Goal: Browse casually: Explore the website without a specific task or goal

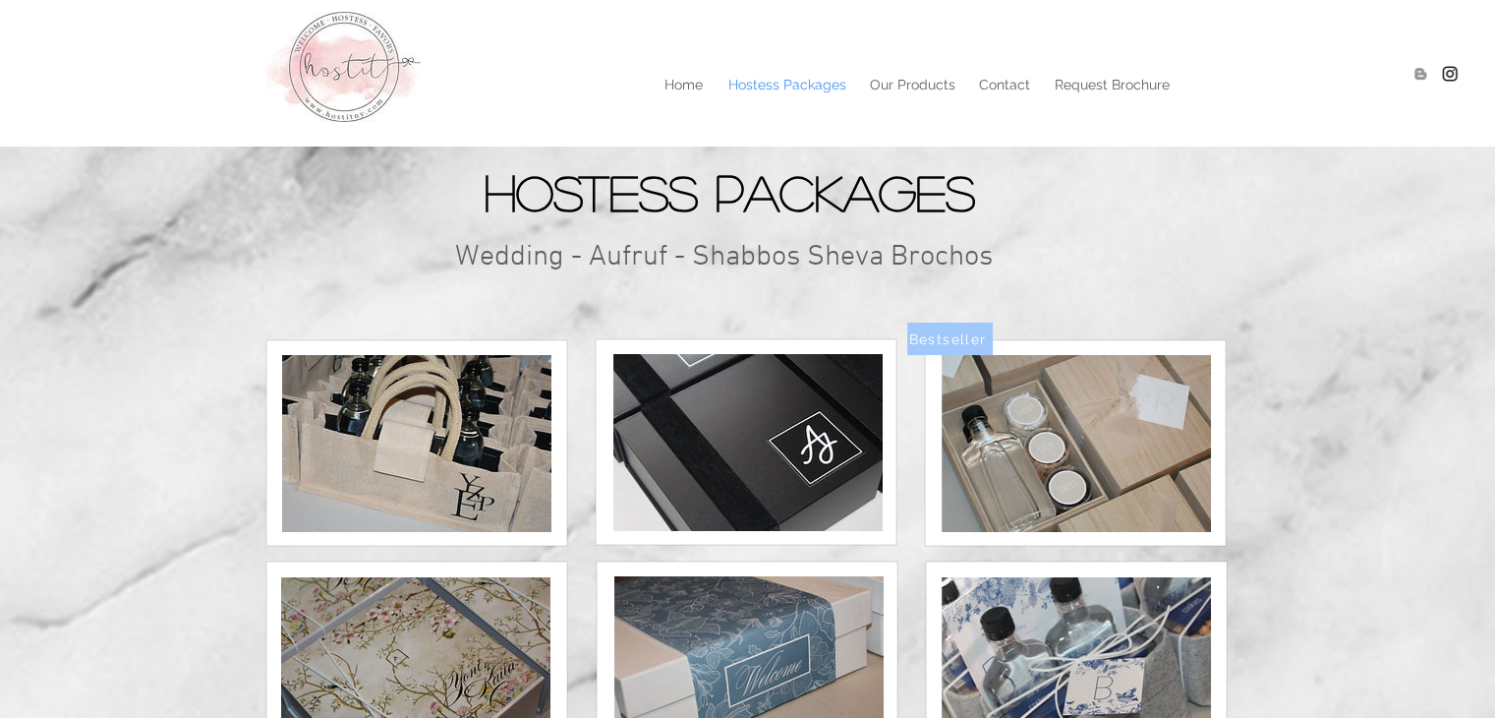
click at [795, 84] on p "Hostess Packages" at bounding box center [788, 84] width 138 height 29
click at [680, 79] on p "Home" at bounding box center [684, 84] width 58 height 29
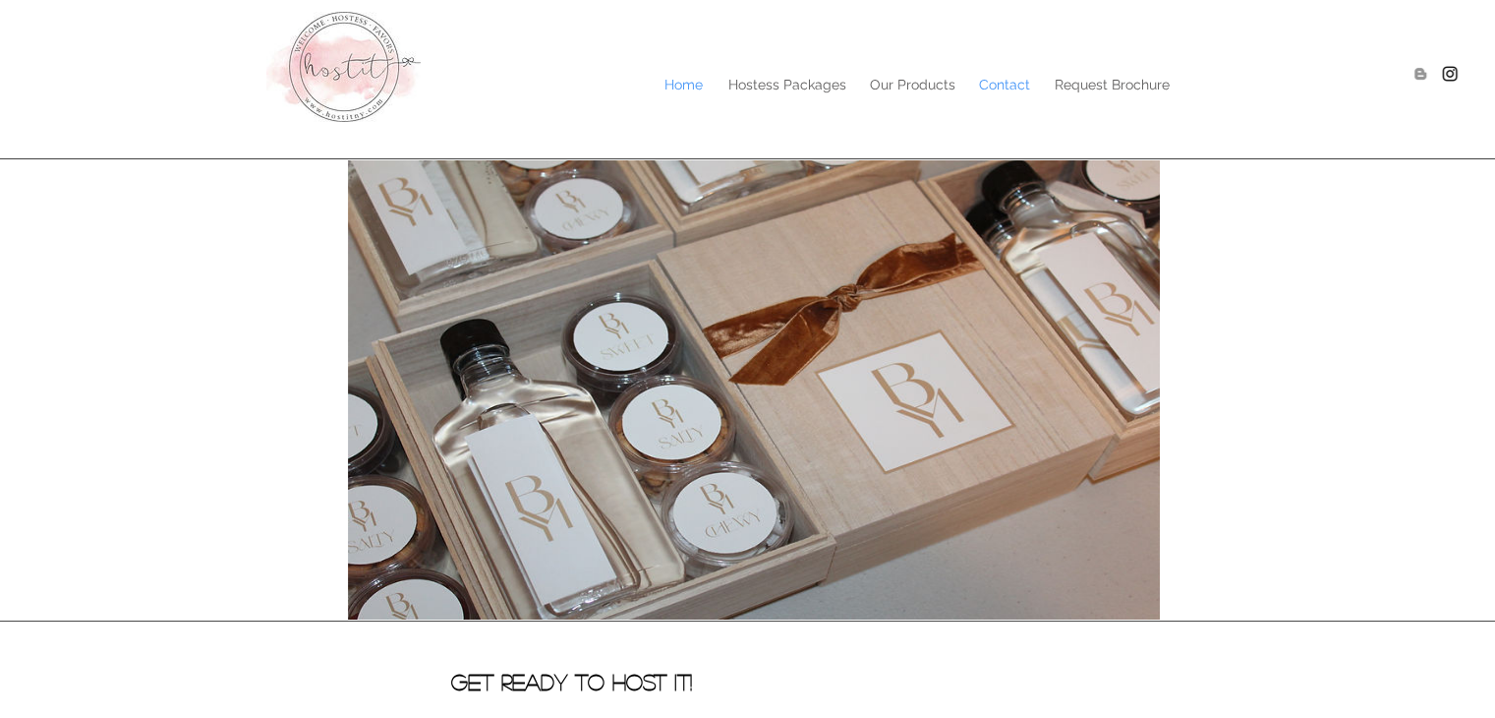
click at [995, 84] on p "Contact" at bounding box center [1004, 84] width 71 height 29
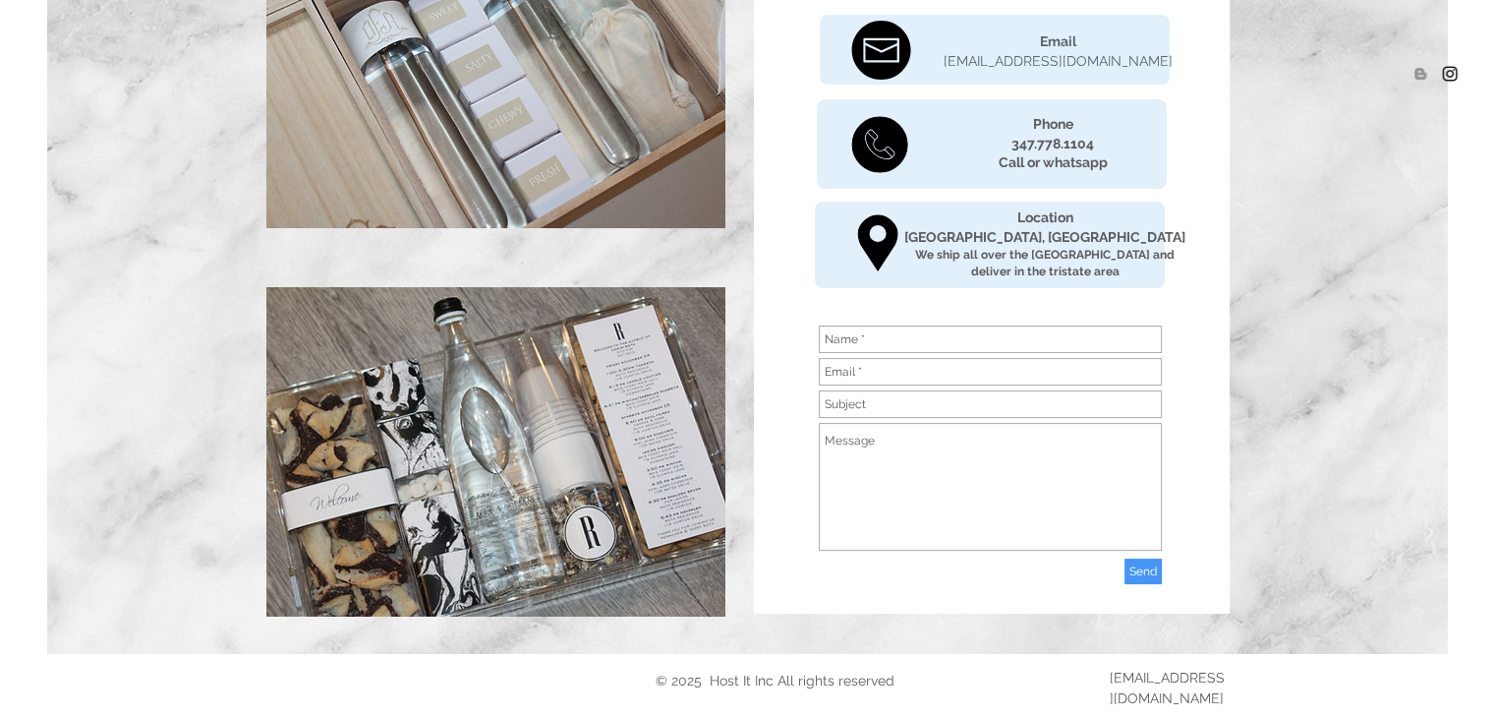
scroll to position [295, 0]
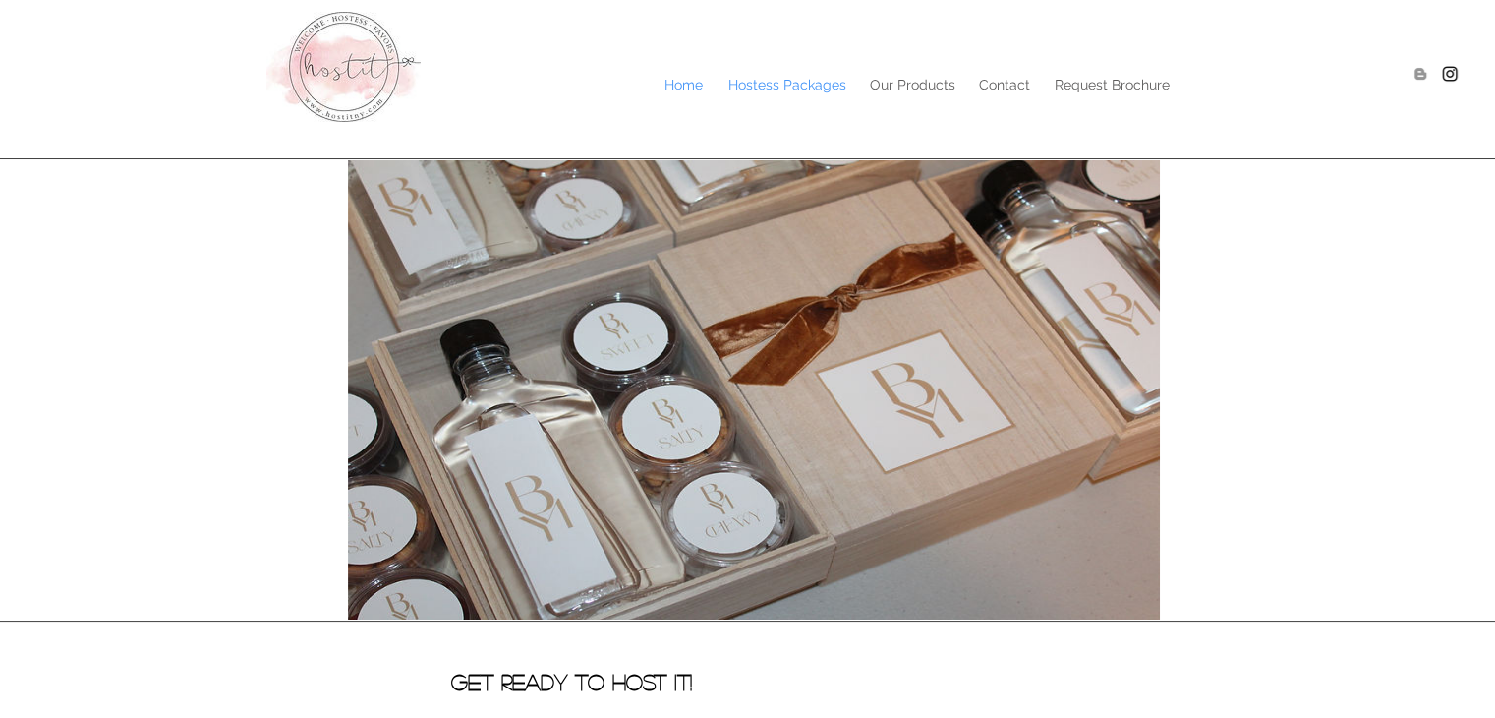
click at [774, 82] on p "Hostess Packages" at bounding box center [788, 84] width 138 height 29
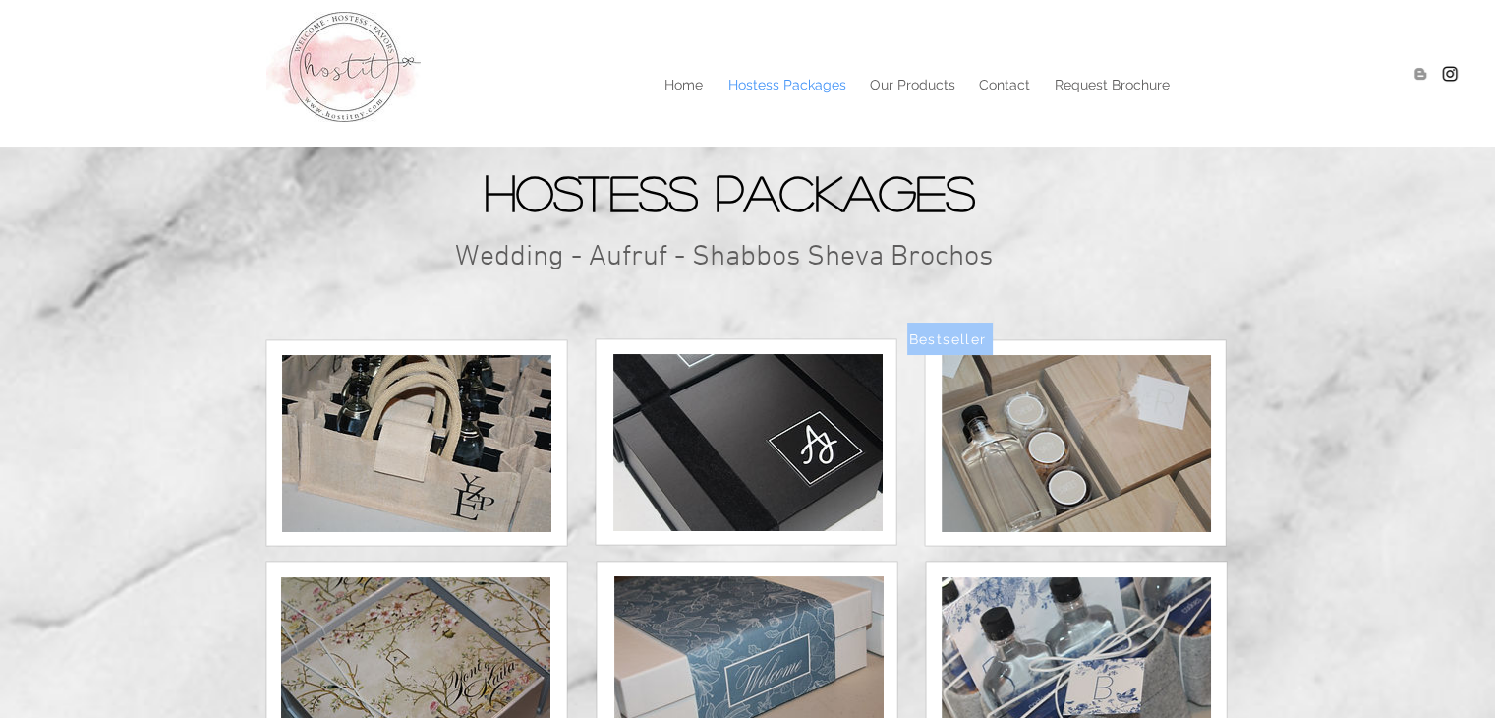
click at [426, 420] on img at bounding box center [416, 443] width 269 height 177
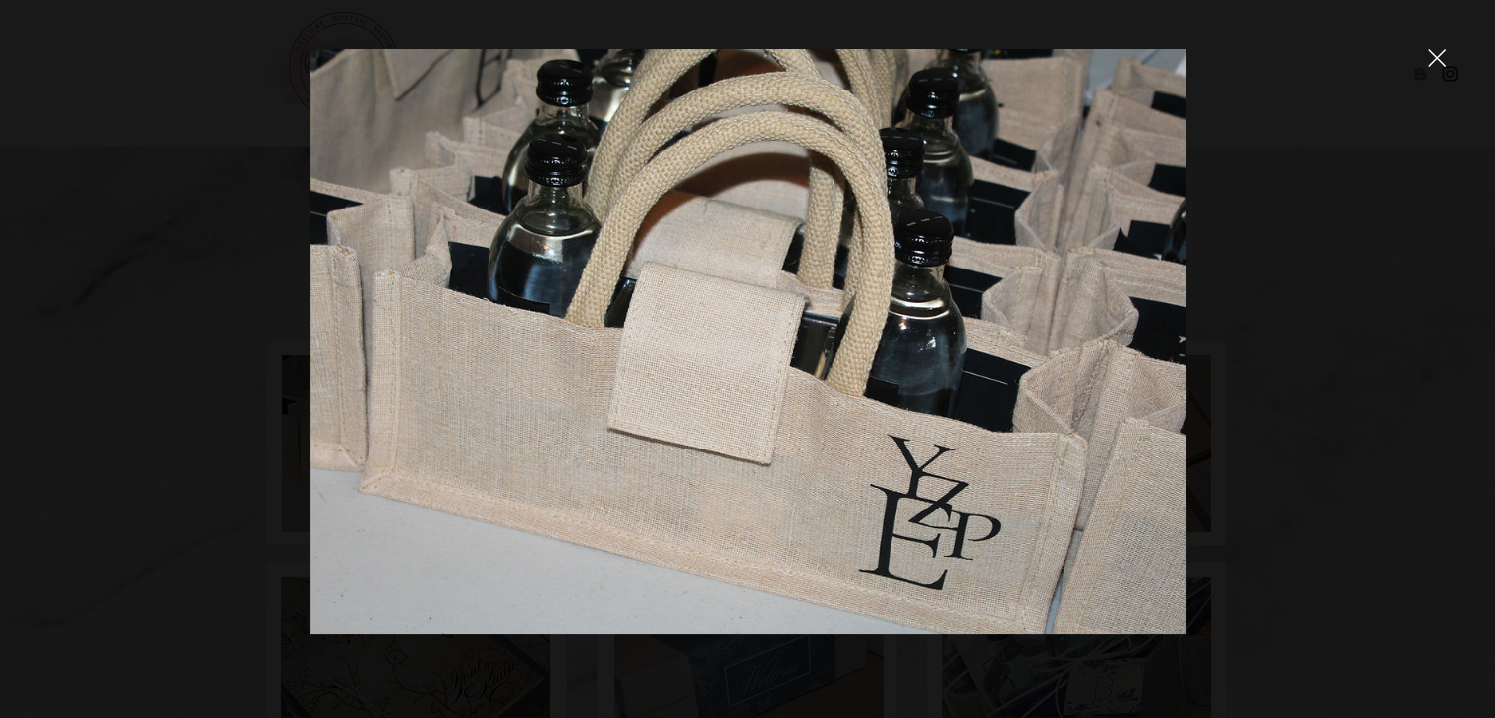
click at [1441, 56] on icon "close" at bounding box center [1438, 58] width 18 height 18
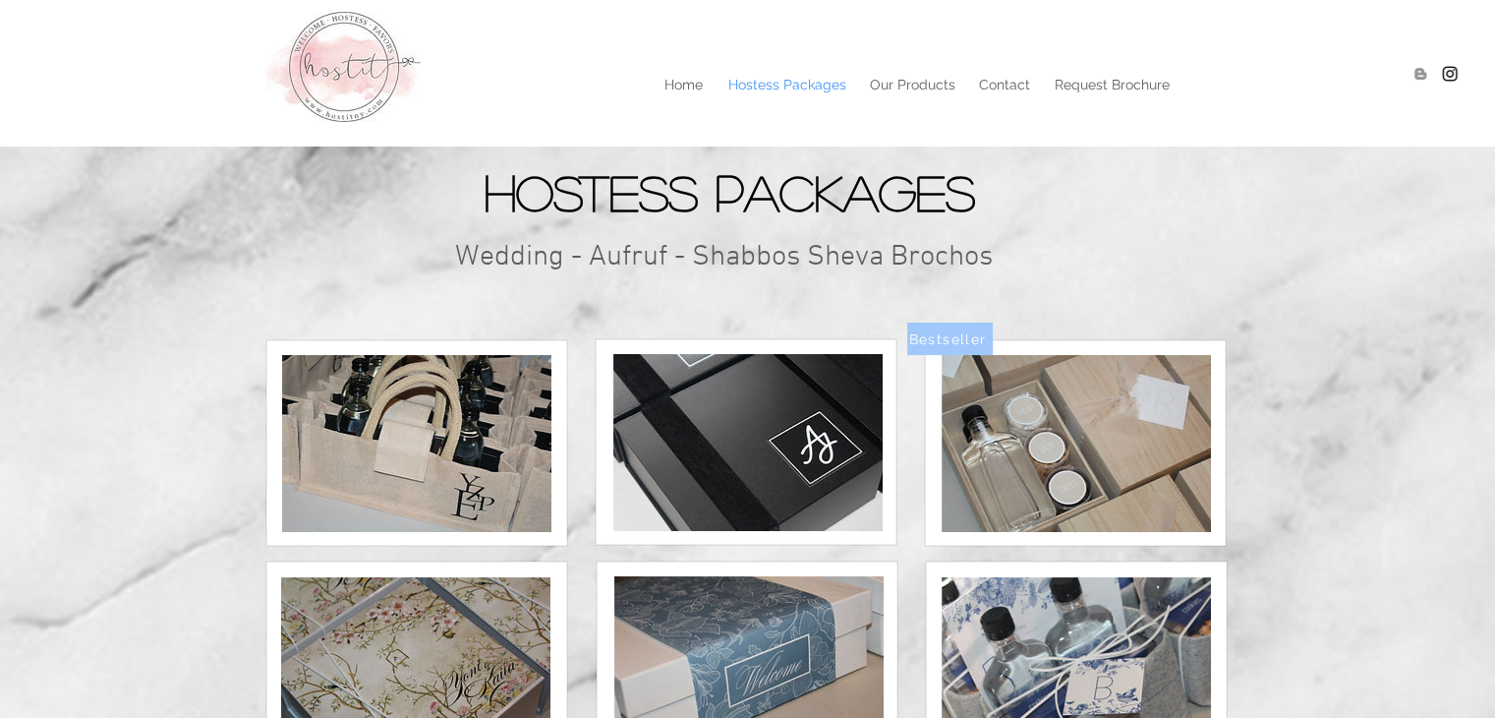
click at [779, 429] on img at bounding box center [748, 442] width 269 height 177
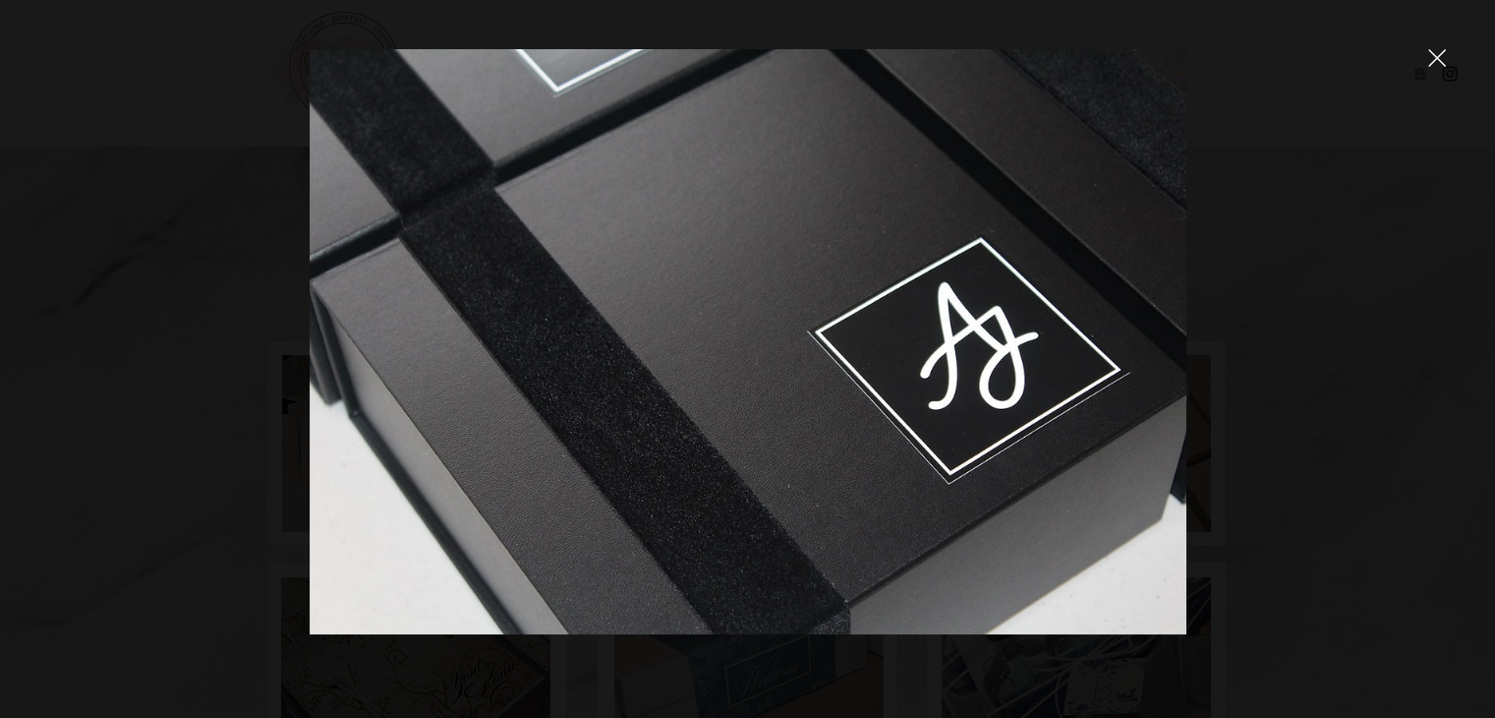
click at [1443, 61] on icon "close" at bounding box center [1438, 58] width 18 height 18
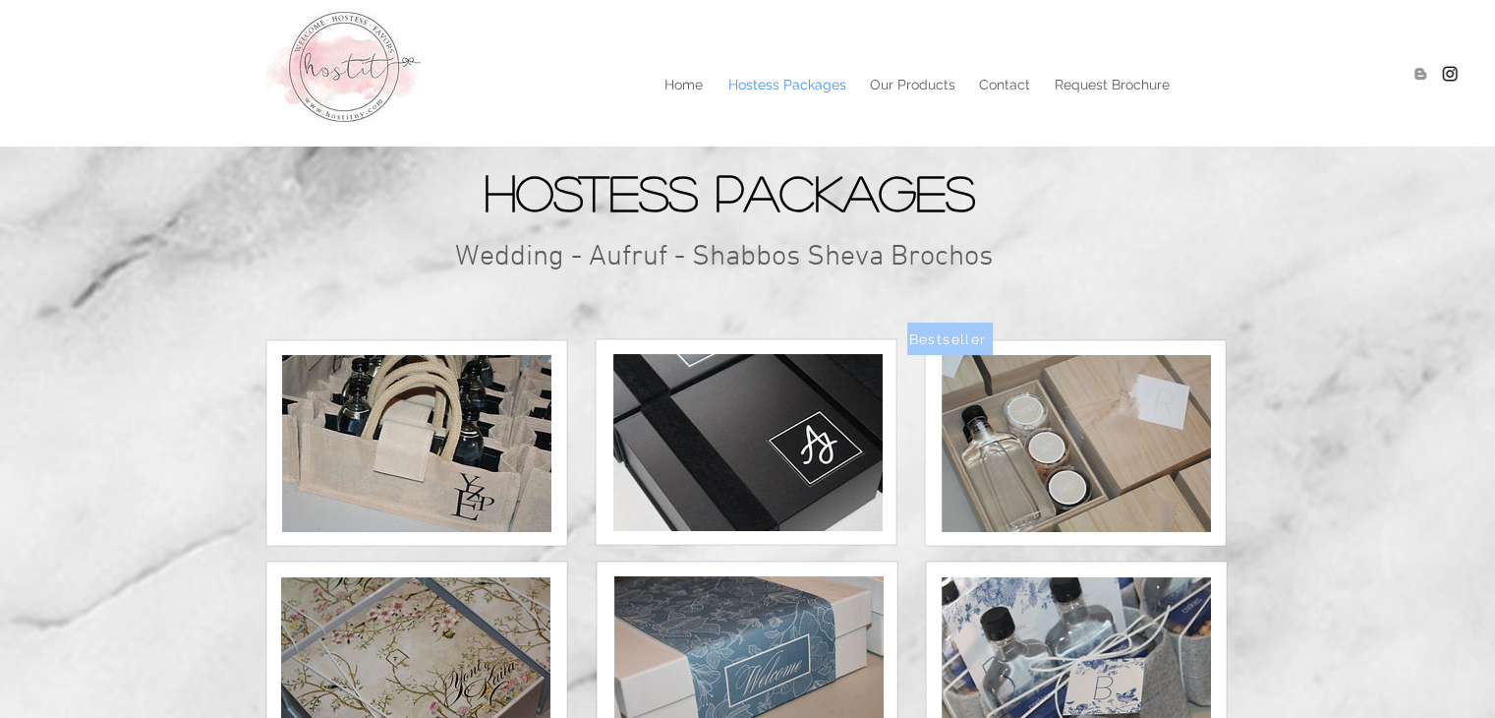
click at [751, 438] on img at bounding box center [748, 442] width 269 height 177
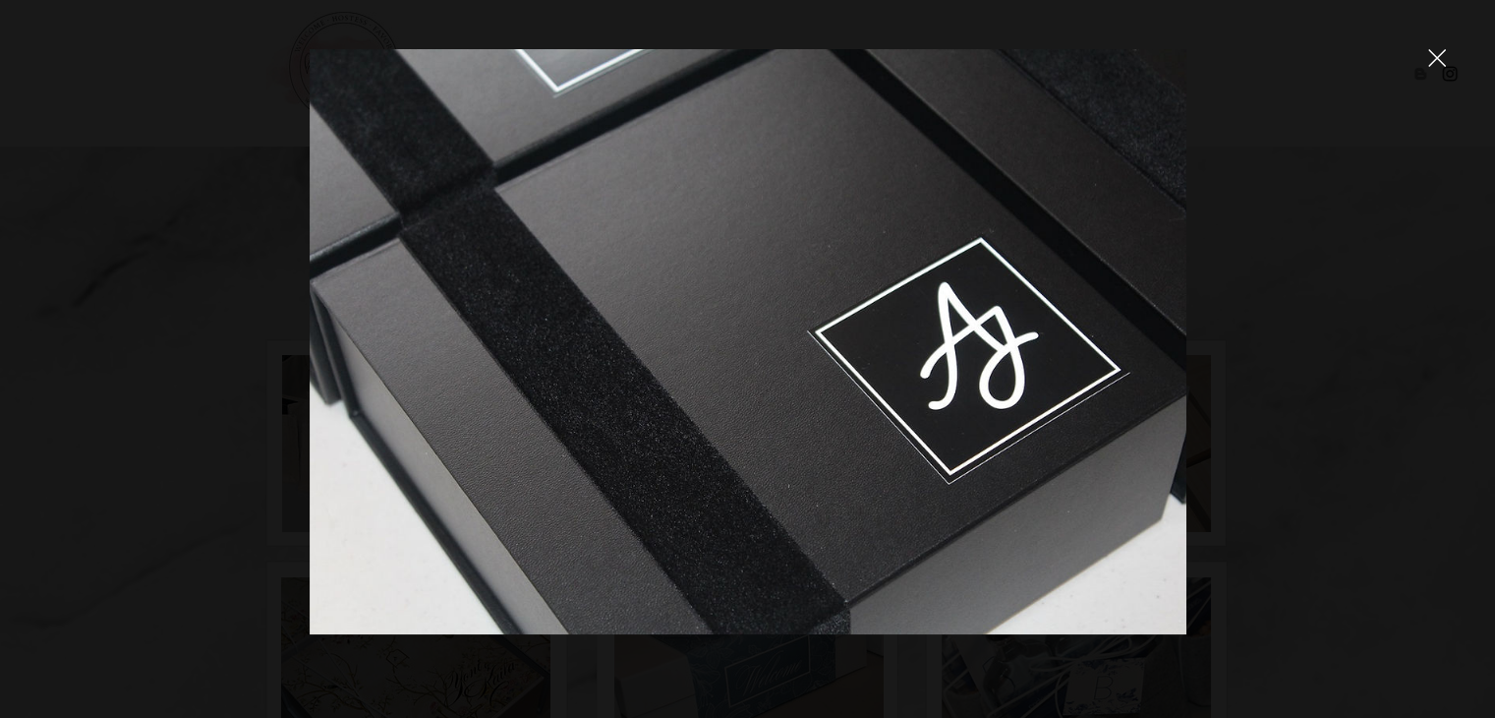
click at [1435, 62] on icon "close" at bounding box center [1438, 58] width 18 height 18
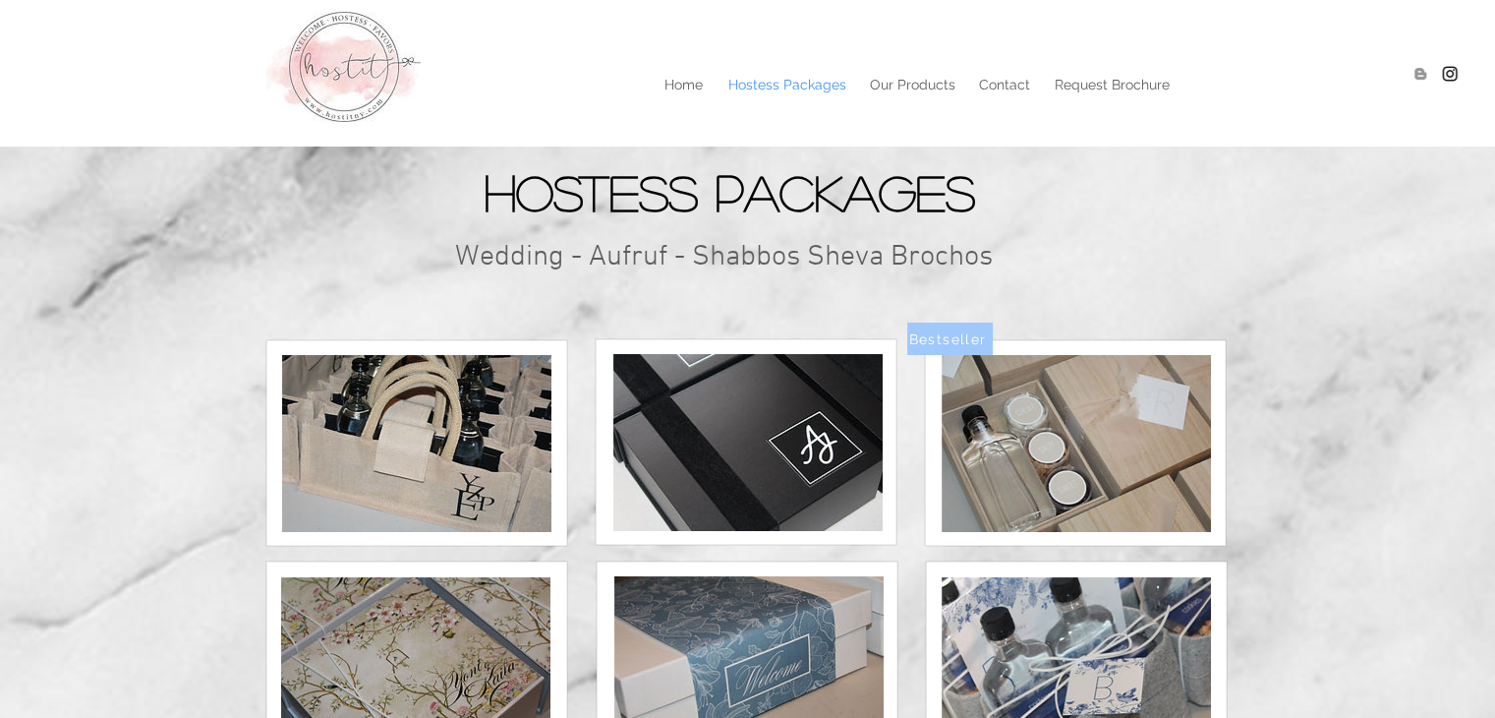
click at [1004, 428] on img at bounding box center [1076, 443] width 269 height 177
